Goal: Information Seeking & Learning: Understand process/instructions

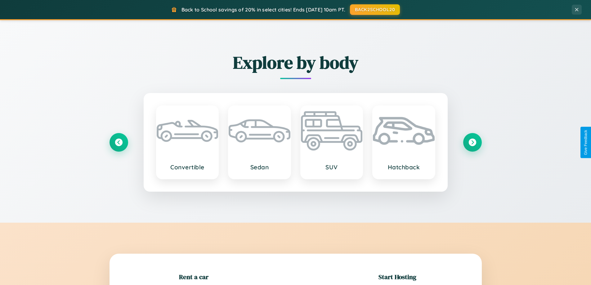
scroll to position [134, 0]
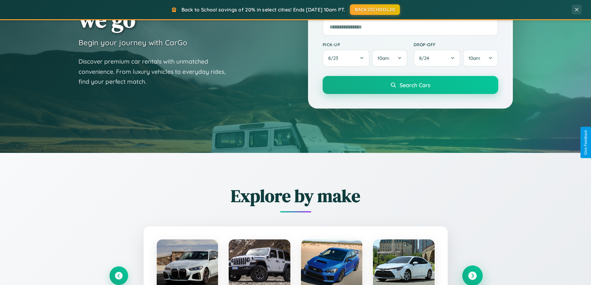
click at [472, 276] on icon at bounding box center [472, 276] width 8 height 8
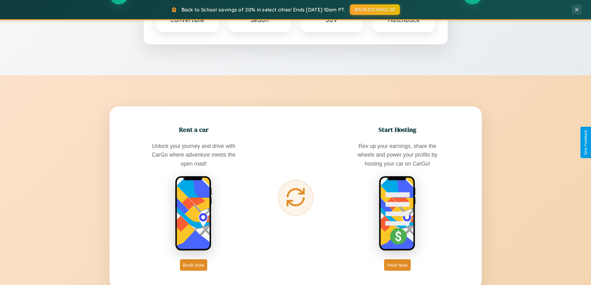
scroll to position [997, 0]
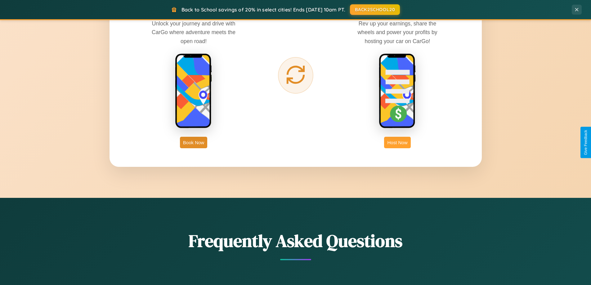
click at [398, 142] on button "Host Now" at bounding box center [397, 142] width 26 height 11
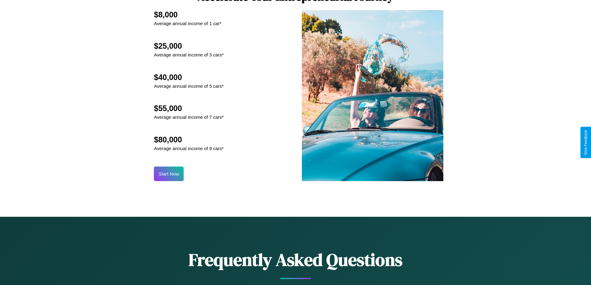
scroll to position [839, 0]
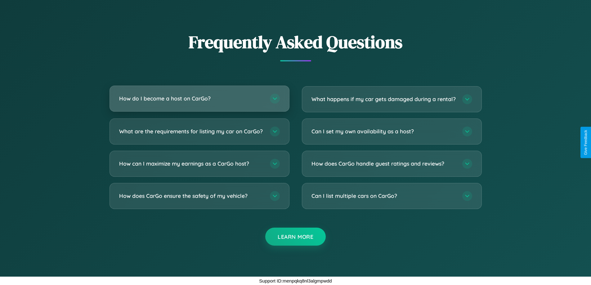
click at [199, 95] on h3 "How do I become a host on CarGo?" at bounding box center [191, 99] width 145 height 8
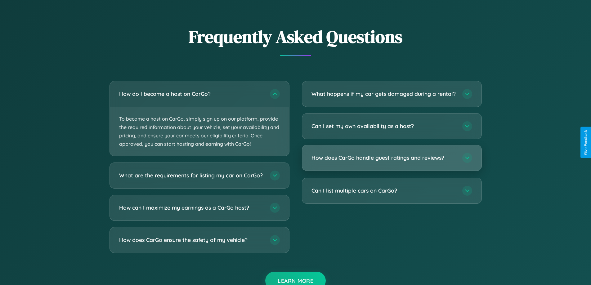
click at [392, 162] on h3 "How does CarGo handle guest ratings and reviews?" at bounding box center [384, 158] width 145 height 8
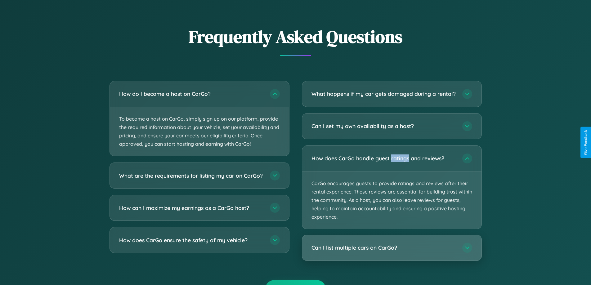
click at [392, 252] on h3 "Can I list multiple cars on CarGo?" at bounding box center [384, 248] width 145 height 8
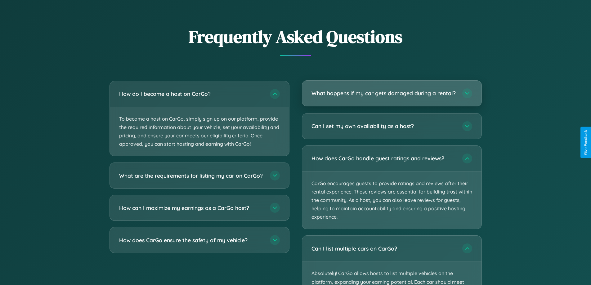
click at [392, 97] on h3 "What happens if my car gets damaged during a rental?" at bounding box center [384, 93] width 145 height 8
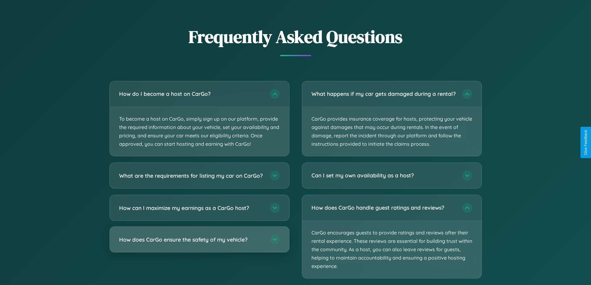
click at [199, 244] on h3 "How does CarGo ensure the safety of my vehicle?" at bounding box center [191, 240] width 145 height 8
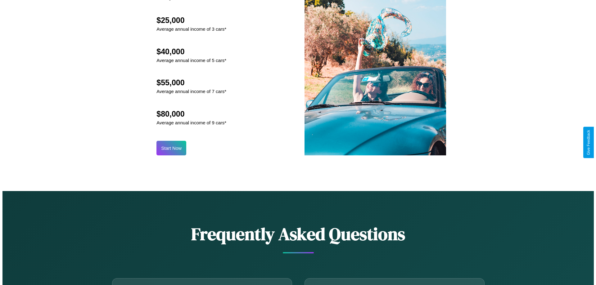
scroll to position [647, 0]
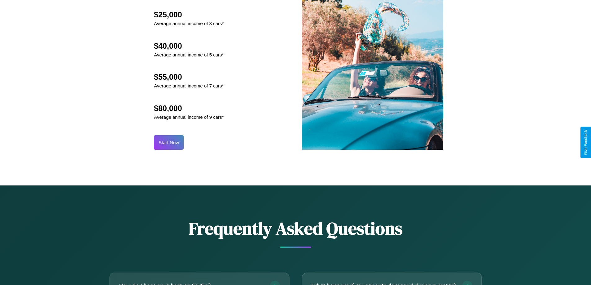
click at [169, 142] on button "Start Now" at bounding box center [169, 142] width 30 height 15
